Goal: Task Accomplishment & Management: Manage account settings

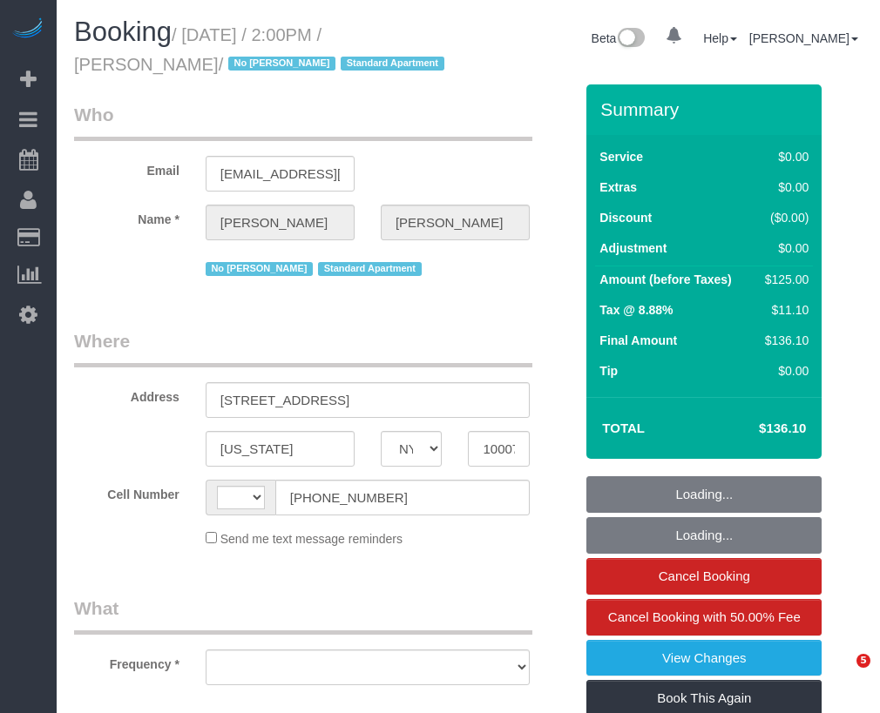
select select "NY"
select select "string:[GEOGRAPHIC_DATA]"
select select "object:1070"
select select "string:stripe-pm_1S7BIe4VGloSiKo7JrzdxB2T"
select select "number:60"
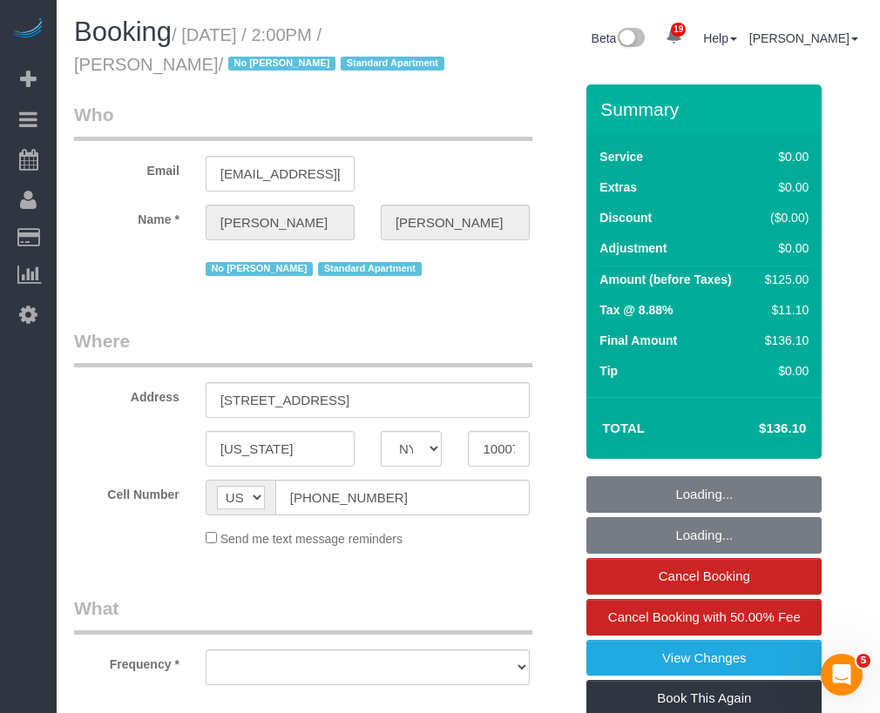
select select "number:72"
select select "number:15"
select select "number:5"
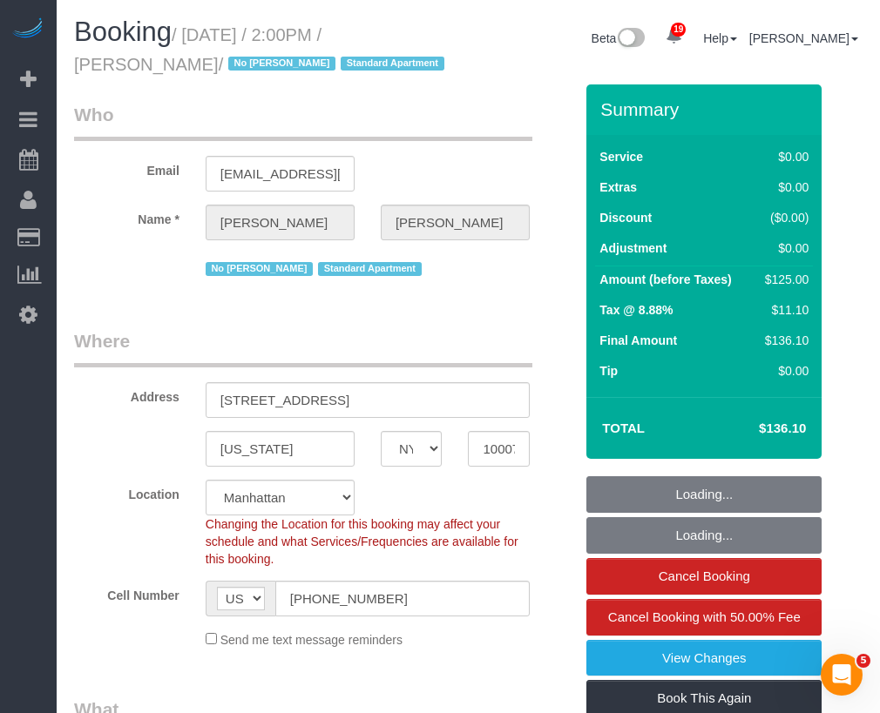
select select "spot1"
select select "object:1538"
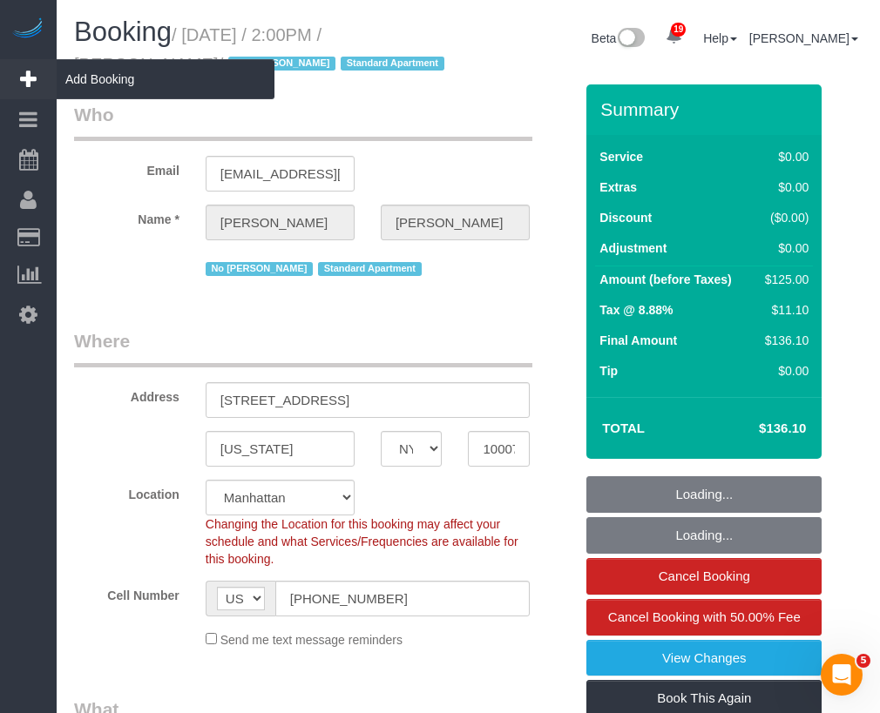
drag, startPoint x: 176, startPoint y: 67, endPoint x: 19, endPoint y: 71, distance: 156.8
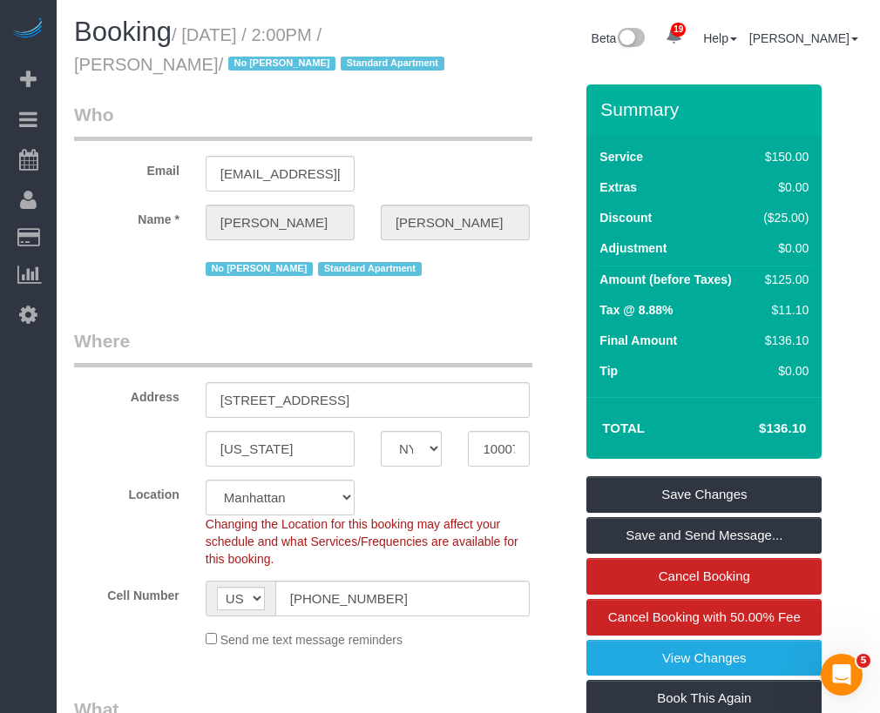
drag, startPoint x: 314, startPoint y: 118, endPoint x: 254, endPoint y: 109, distance: 60.9
click at [306, 117] on legend "Who" at bounding box center [303, 121] width 458 height 39
click at [162, 71] on small "/ September 16, 2025 / 2:00PM / Cindy Zhang / No Ana Rodriguez Standard Apartme…" at bounding box center [261, 49] width 375 height 49
drag, startPoint x: 171, startPoint y: 59, endPoint x: 219, endPoint y: 113, distance: 72.8
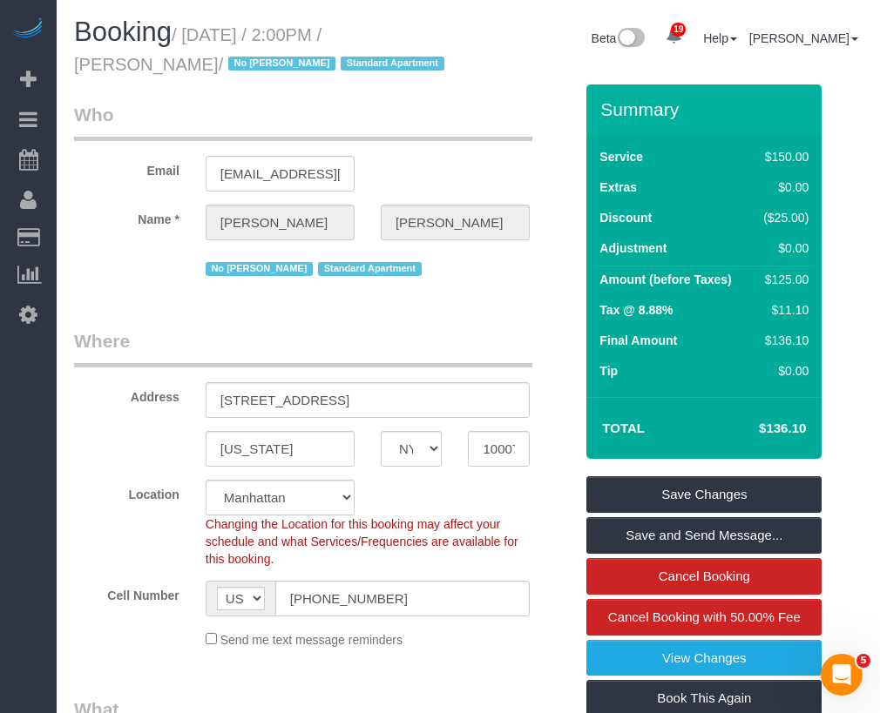
click at [186, 150] on div "Email cindyzhang530@hotmail.com" at bounding box center [323, 147] width 525 height 90
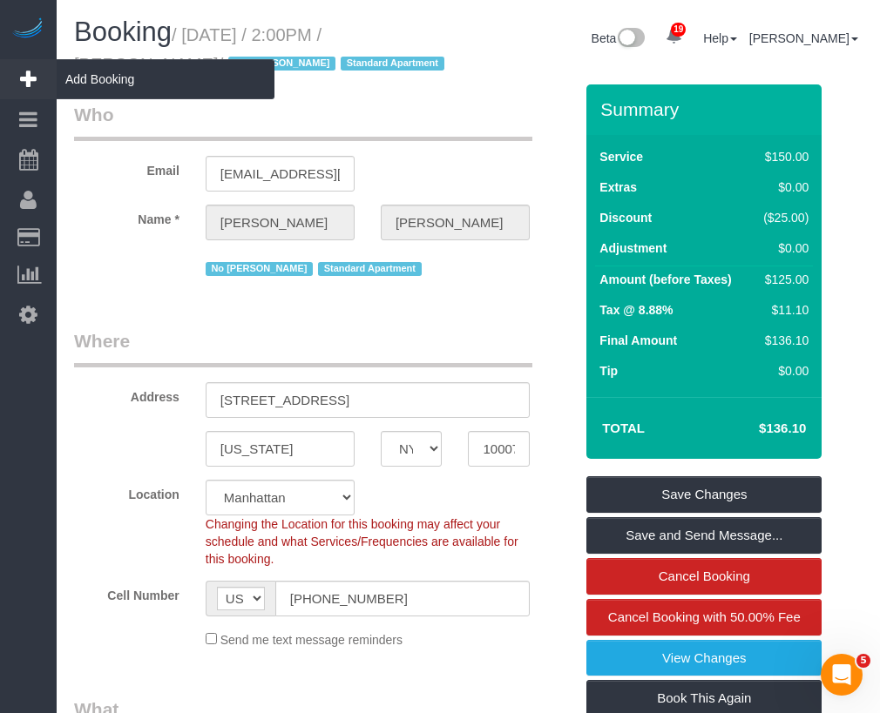
drag, startPoint x: 172, startPoint y: 64, endPoint x: 253, endPoint y: 58, distance: 81.2
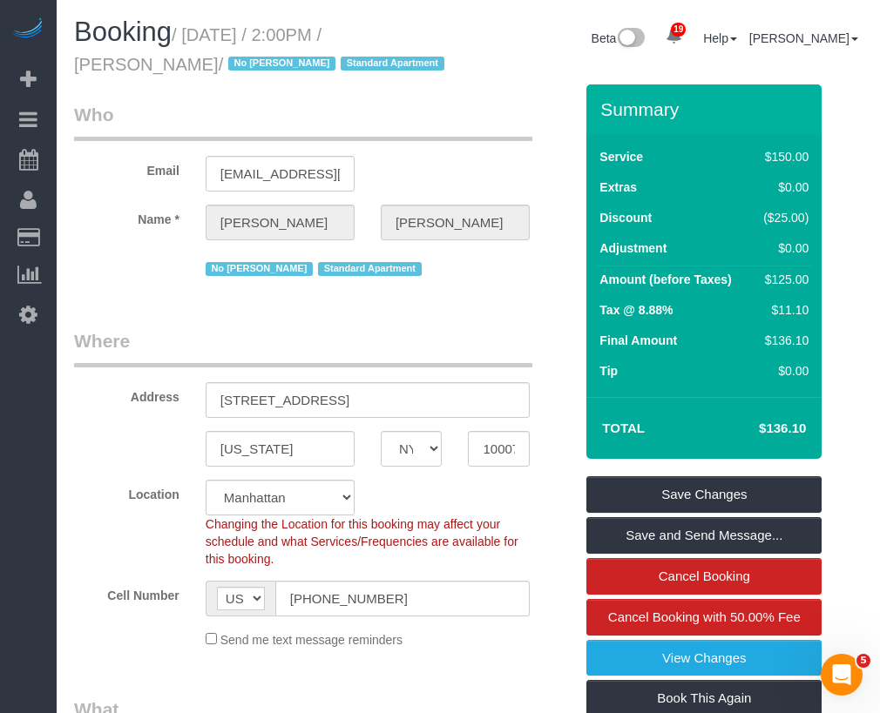
drag, startPoint x: 397, startPoint y: 84, endPoint x: 271, endPoint y: 51, distance: 130.6
drag, startPoint x: 77, startPoint y: 67, endPoint x: 173, endPoint y: 76, distance: 97.1
click at [173, 76] on h1 "Booking / September 16, 2025 / 2:00PM / Cindy Zhang / No Ana Rodriguez Standard…" at bounding box center [265, 46] width 382 height 59
copy small "[PERSON_NAME]"
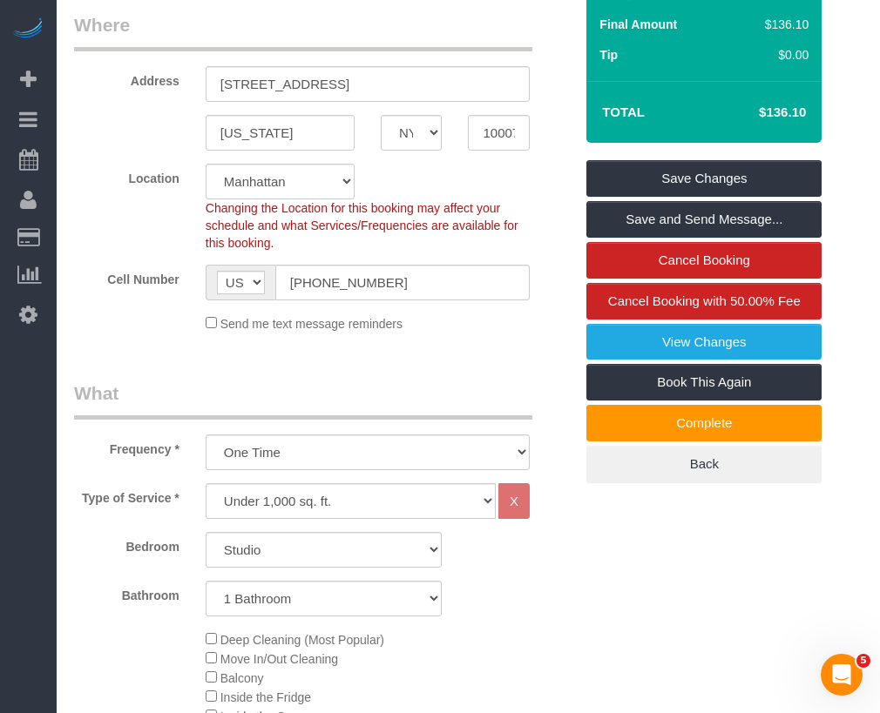
scroll to position [380, 0]
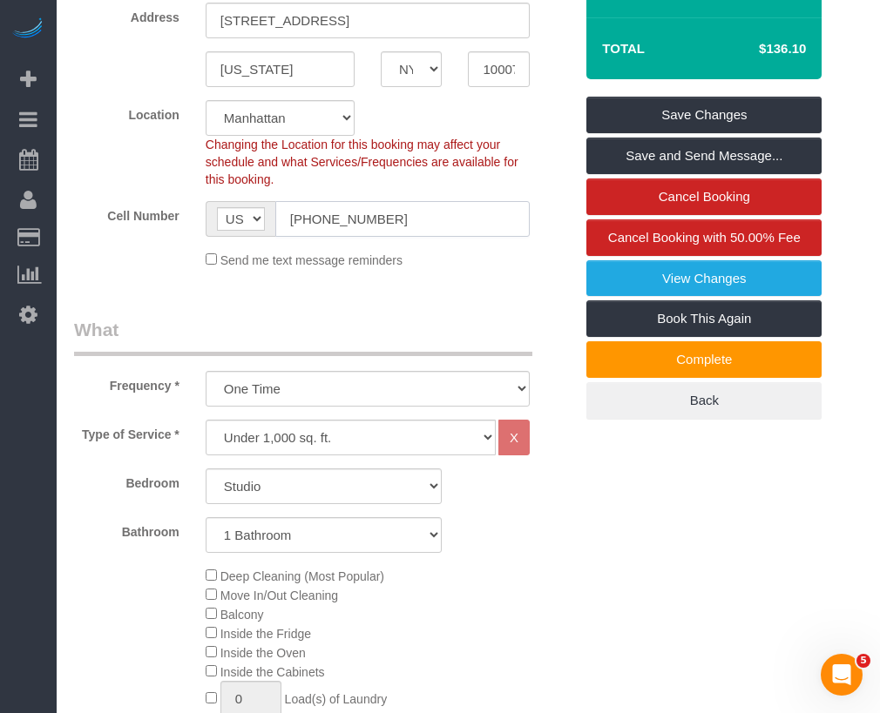
click at [317, 218] on input "[PHONE_NUMBER]" at bounding box center [402, 219] width 254 height 36
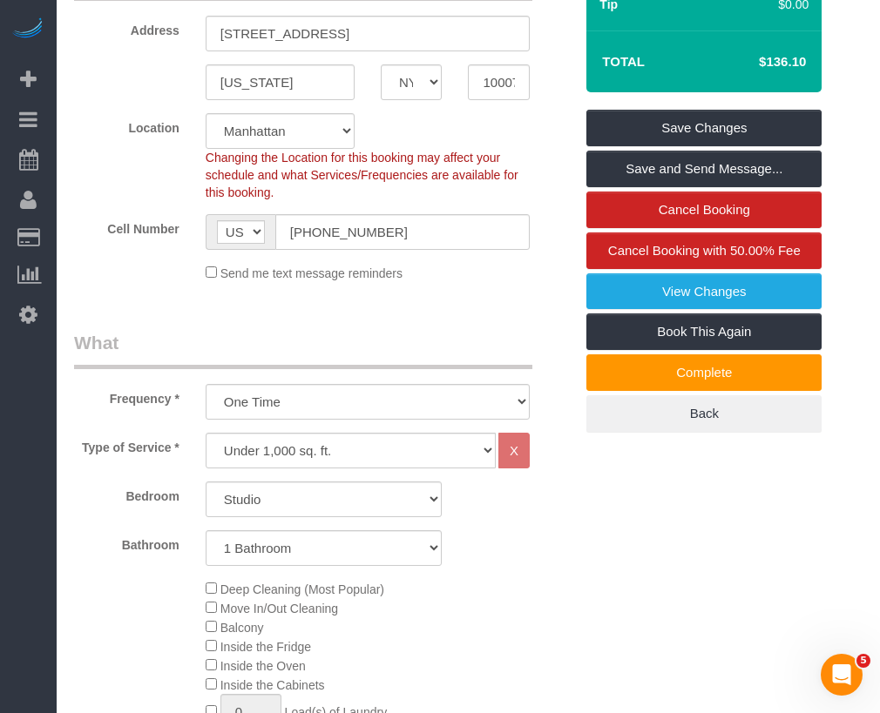
scroll to position [371, 0]
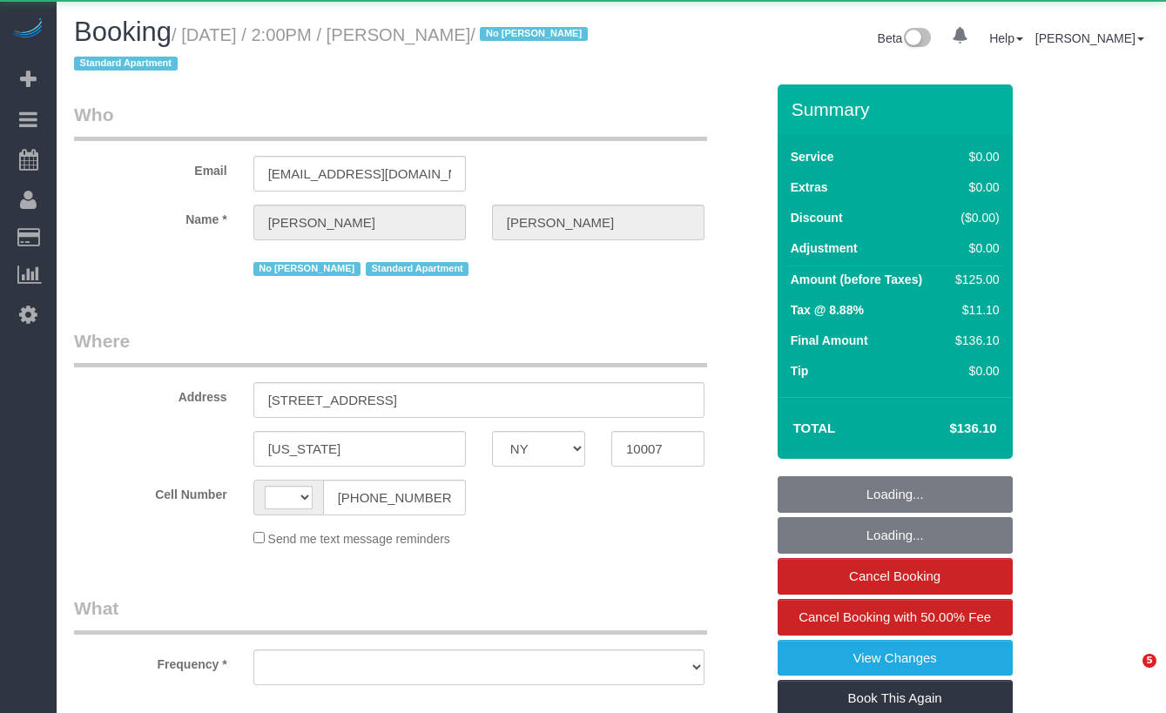
select select "NY"
select select "string:[GEOGRAPHIC_DATA]"
select select "object:799"
select select "string:stripe-pm_1S7BIe4VGloSiKo7JrzdxB2T"
select select "number:60"
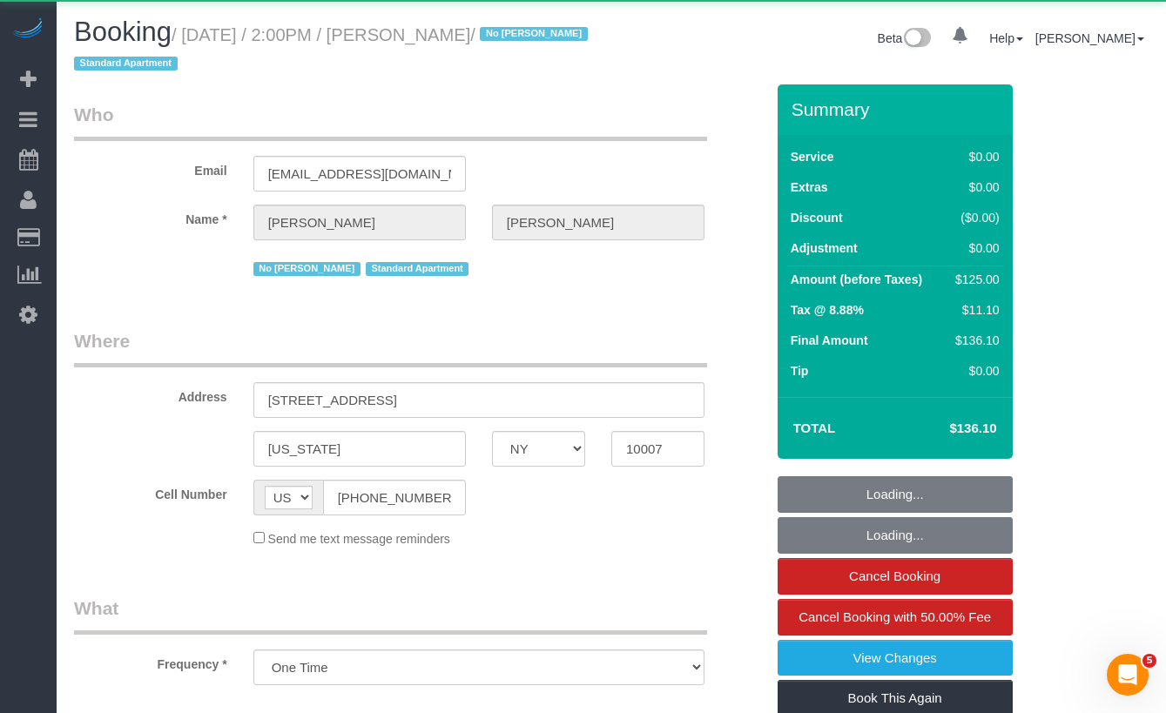
select select "number:72"
select select "number:15"
select select "number:5"
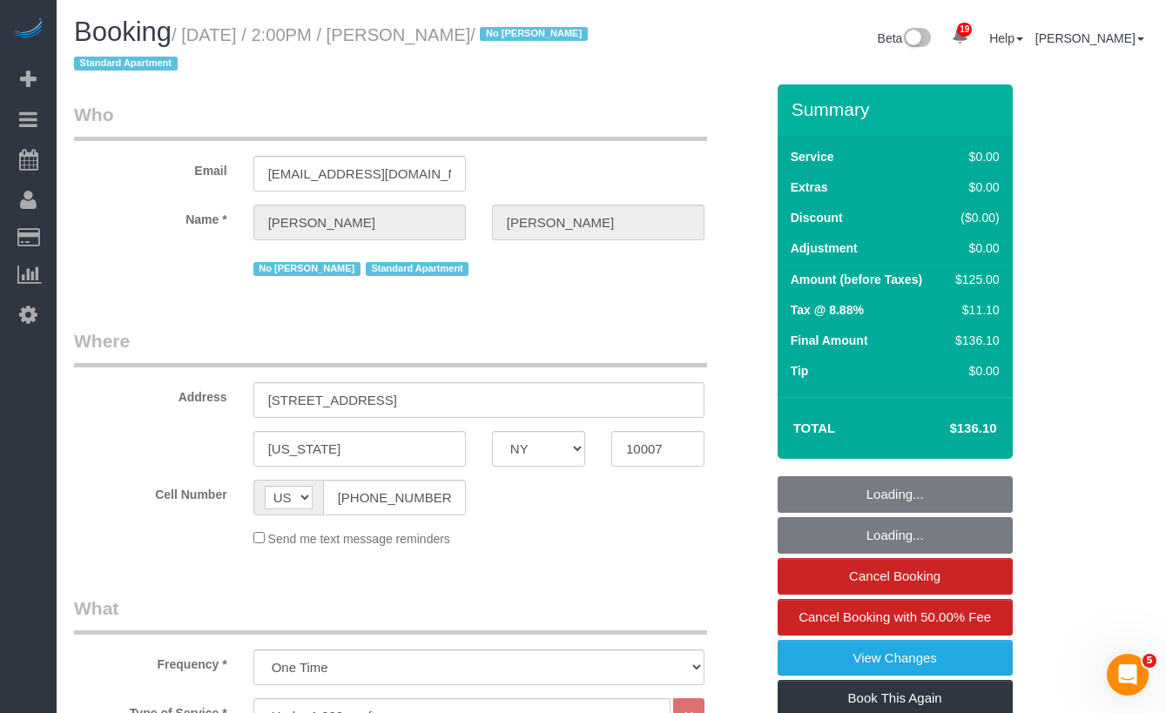
select select "spot1"
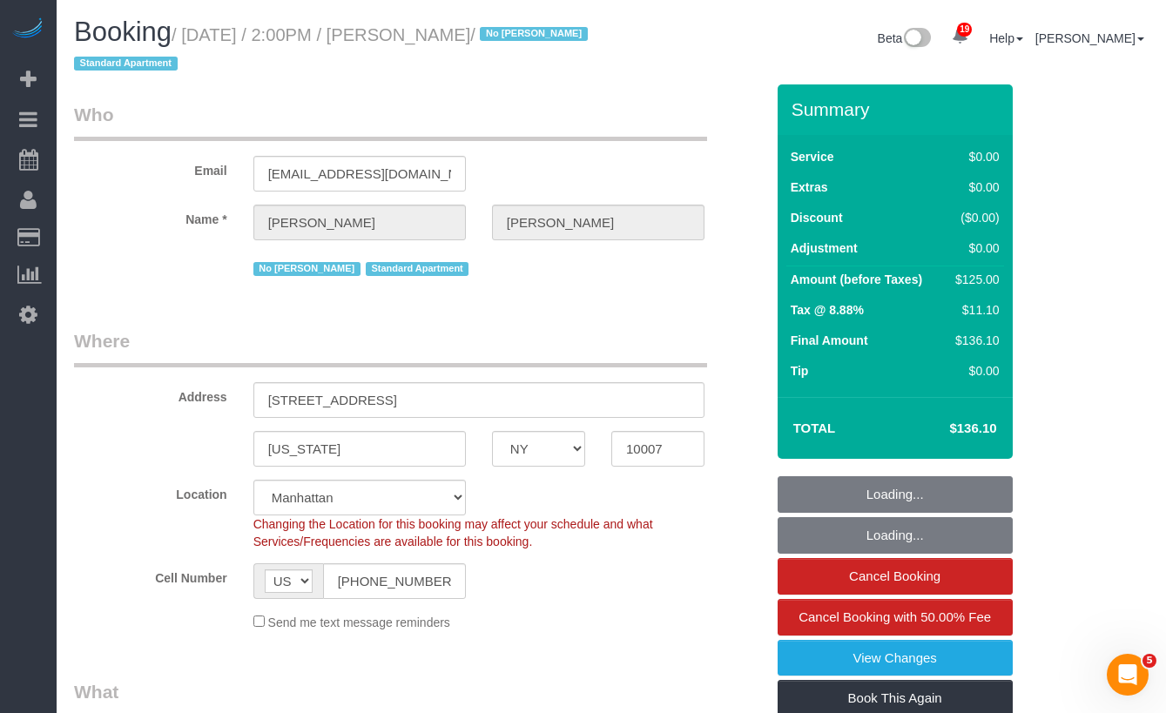
select select "object:1502"
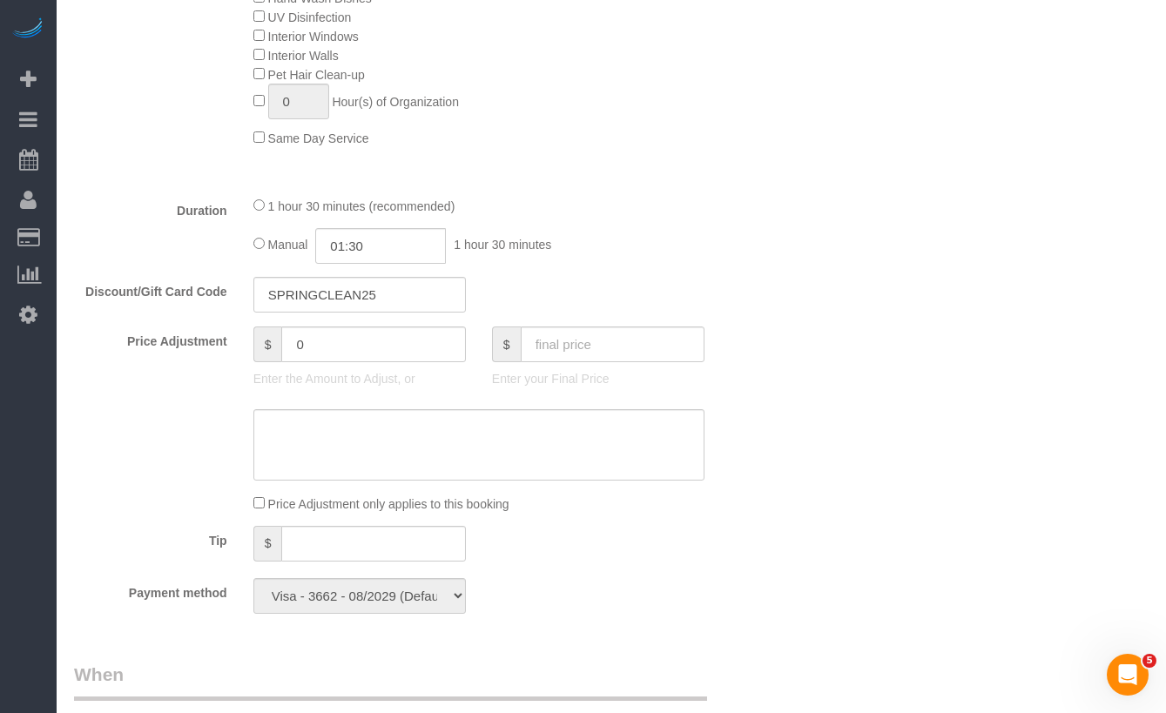
scroll to position [1132, 0]
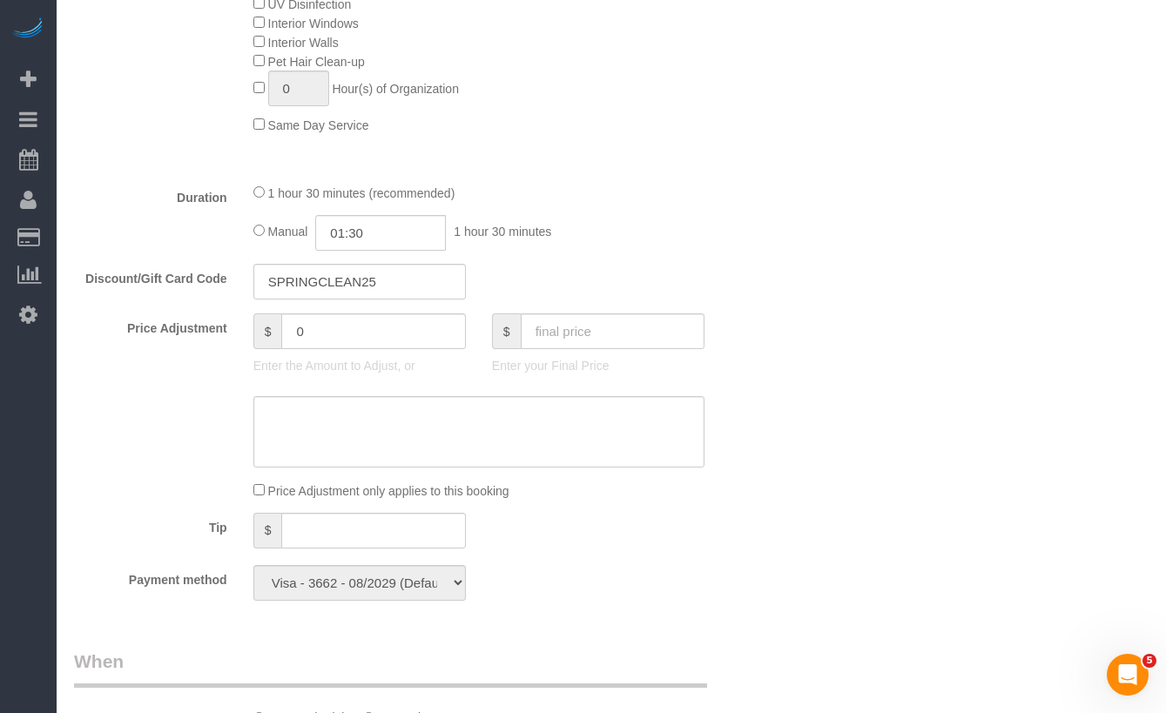
click at [937, 380] on div "Who Email [EMAIL_ADDRESS][DOMAIN_NAME] Name * [PERSON_NAME] No [PERSON_NAME] St…" at bounding box center [611, 485] width 1075 height 3067
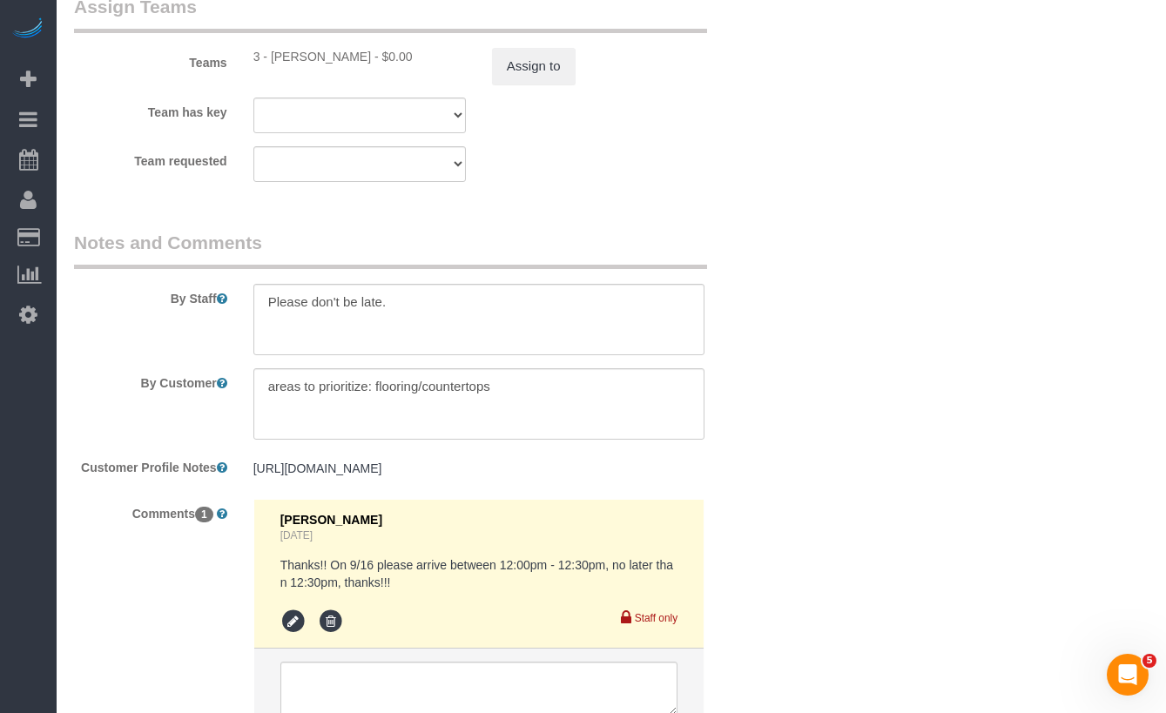
scroll to position [2427, 0]
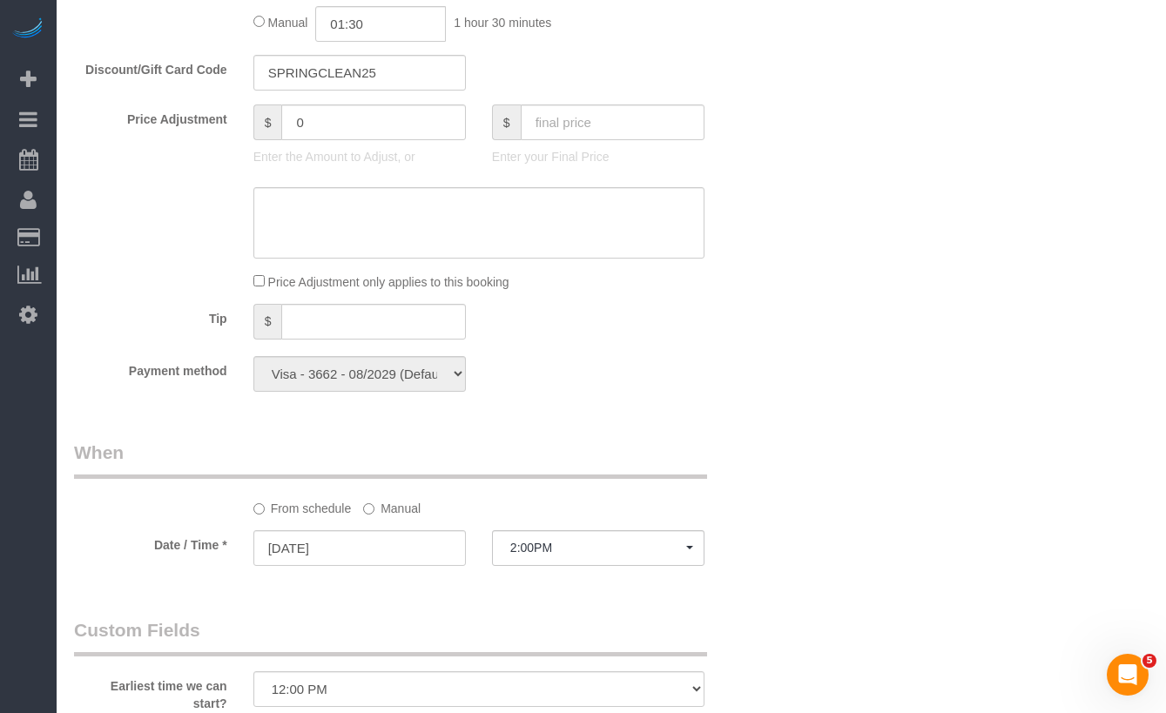
scroll to position [1231, 0]
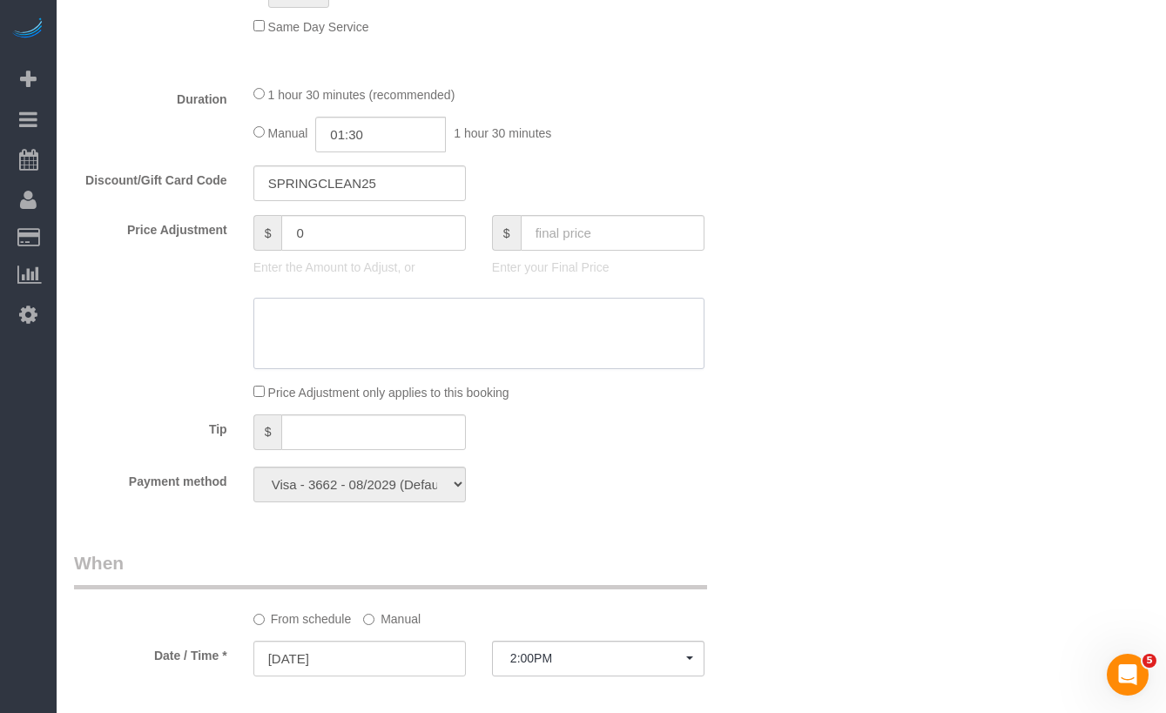
click at [398, 349] on textarea at bounding box center [478, 333] width 451 height 71
click at [361, 243] on input "0" at bounding box center [373, 233] width 184 height 36
drag, startPoint x: 366, startPoint y: 240, endPoint x: 218, endPoint y: 224, distance: 148.9
click at [218, 224] on div "Price Adjustment $ 0 Enter the Amount to Adjust, or $ Enter your Final Price" at bounding box center [419, 250] width 717 height 70
type input "40"
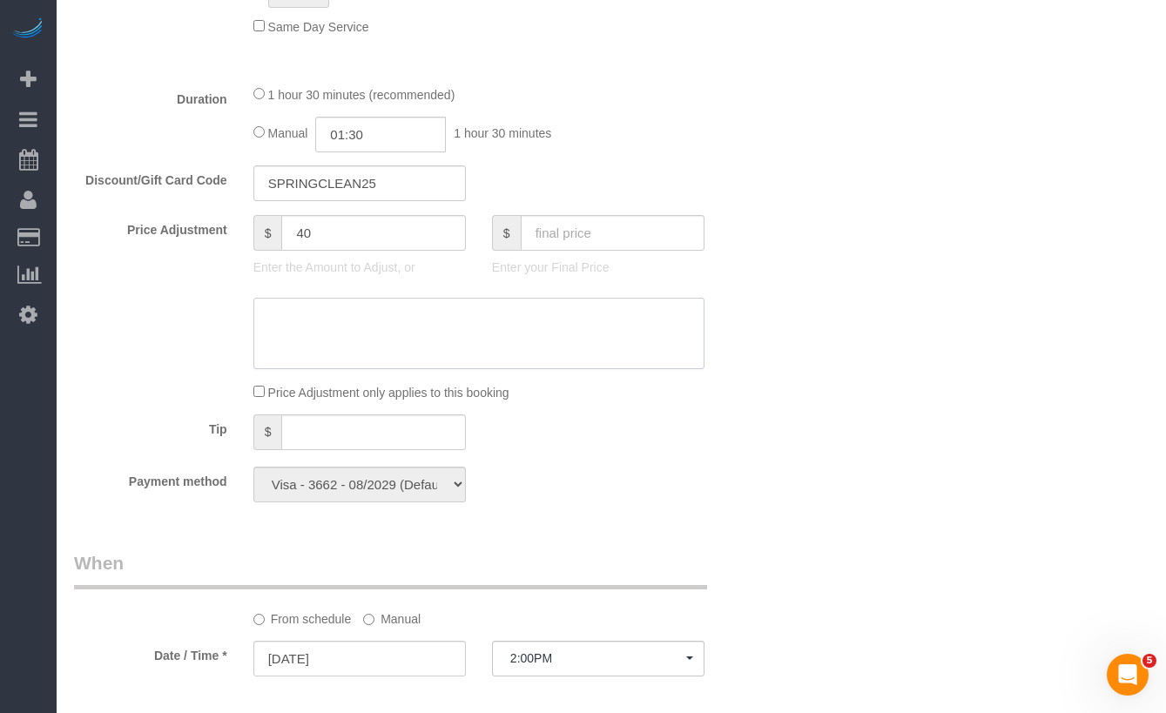
click at [551, 329] on textarea at bounding box center [478, 333] width 451 height 71
click at [482, 325] on textarea at bounding box center [478, 333] width 451 height 71
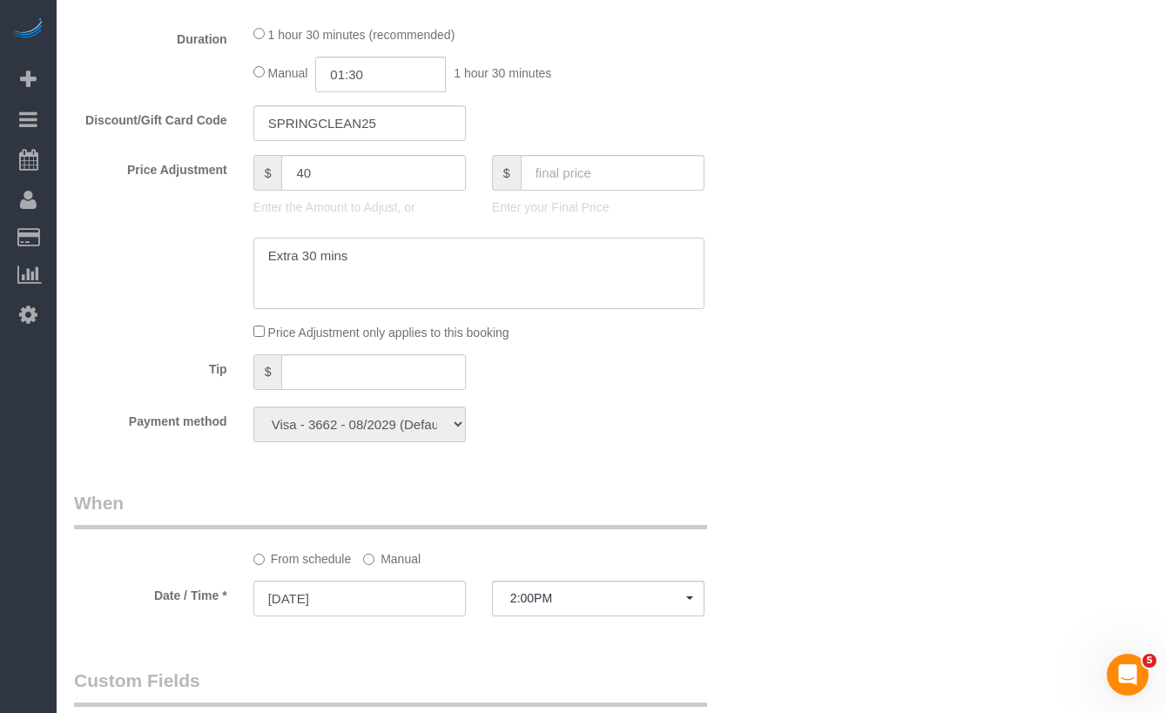
type textarea "Extra 30 mins"
click at [854, 266] on div "Who Email [EMAIL_ADDRESS][DOMAIN_NAME] Name * [PERSON_NAME] No [PERSON_NAME] St…" at bounding box center [611, 327] width 1075 height 3067
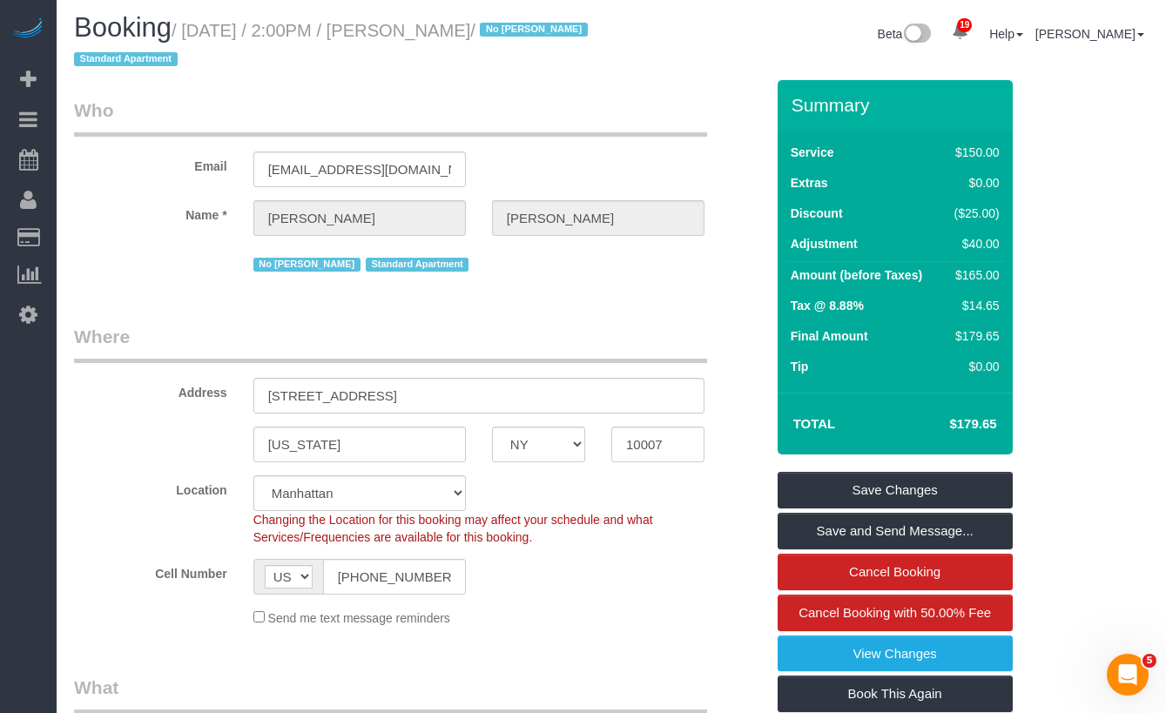
scroll to position [6, 0]
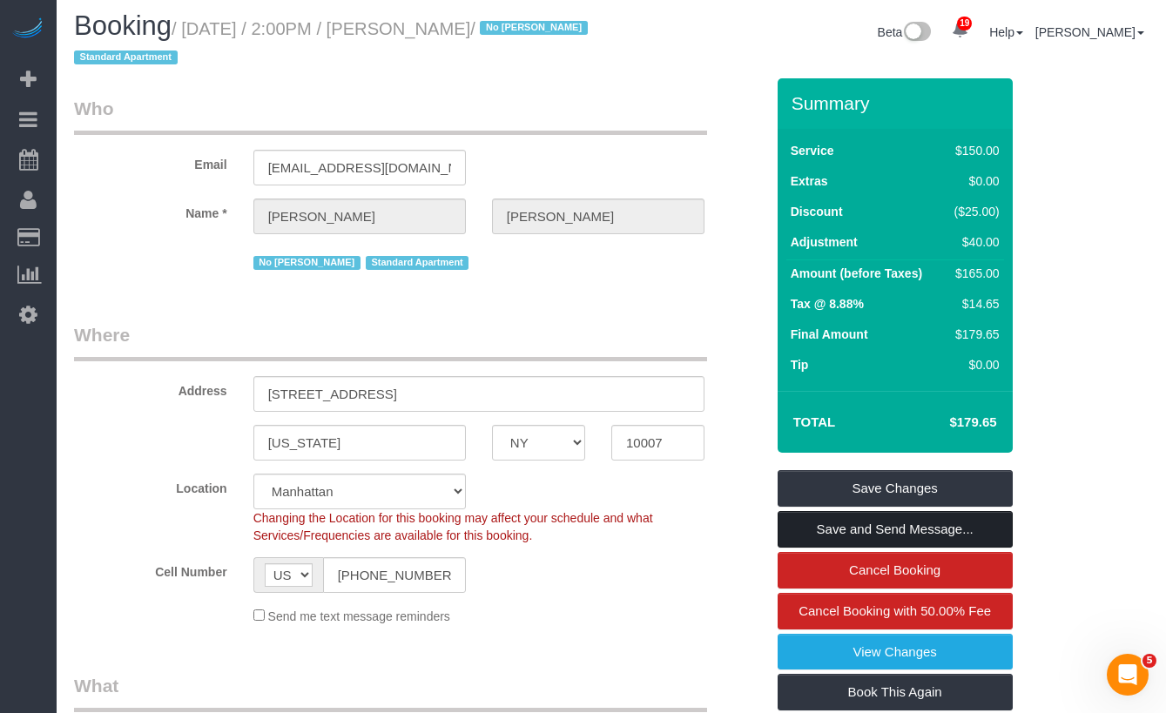
click at [857, 519] on link "Save and Send Message..." at bounding box center [895, 529] width 235 height 37
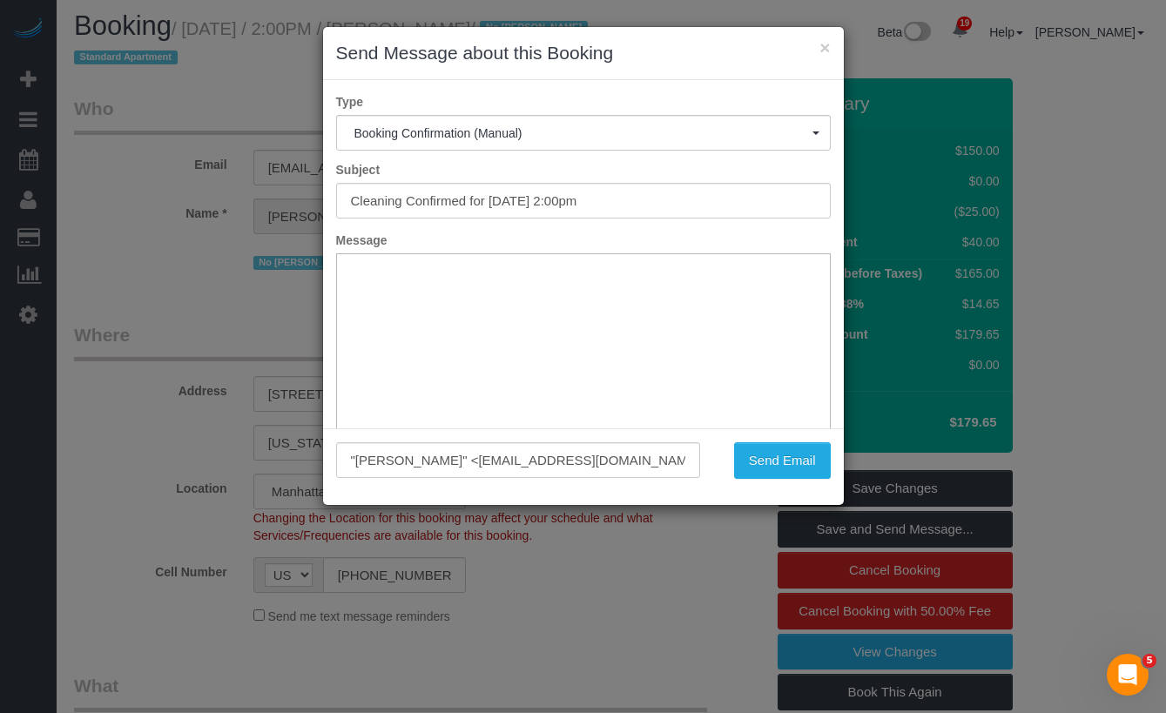
scroll to position [0, 0]
click at [598, 254] on html at bounding box center [582, 254] width 493 height 0
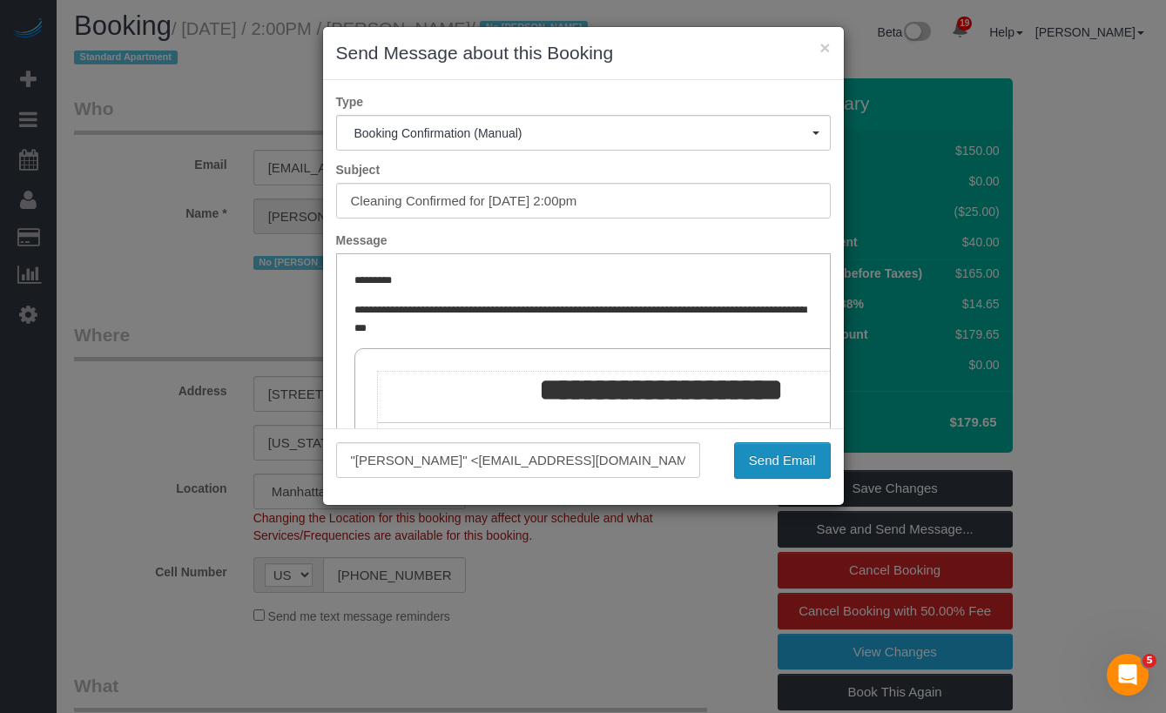
click at [794, 458] on button "Send Email" at bounding box center [782, 460] width 97 height 37
